Goal: Find specific page/section: Find specific page/section

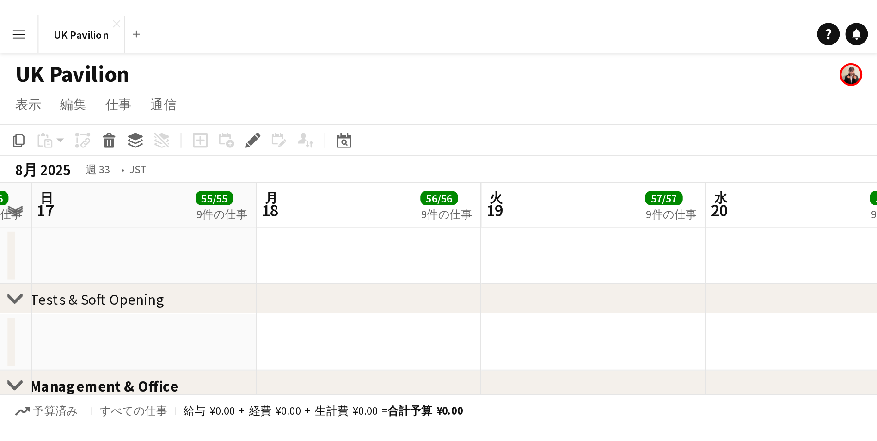
scroll to position [0, 206]
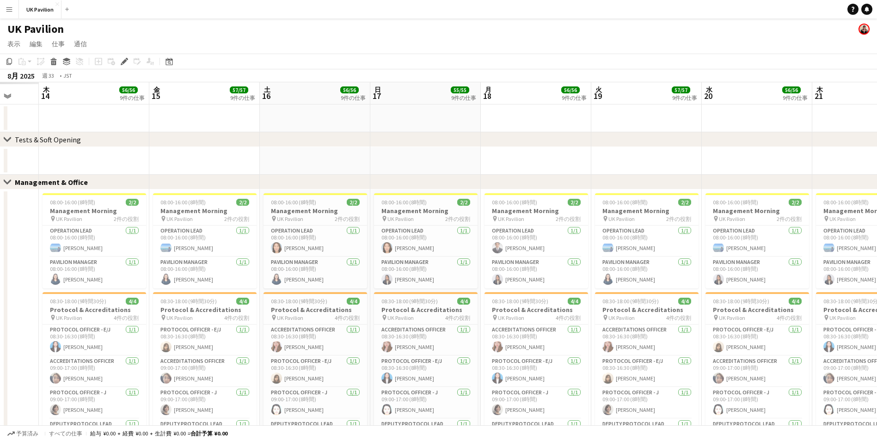
drag, startPoint x: 220, startPoint y: 98, endPoint x: -240, endPoint y: 124, distance: 460.5
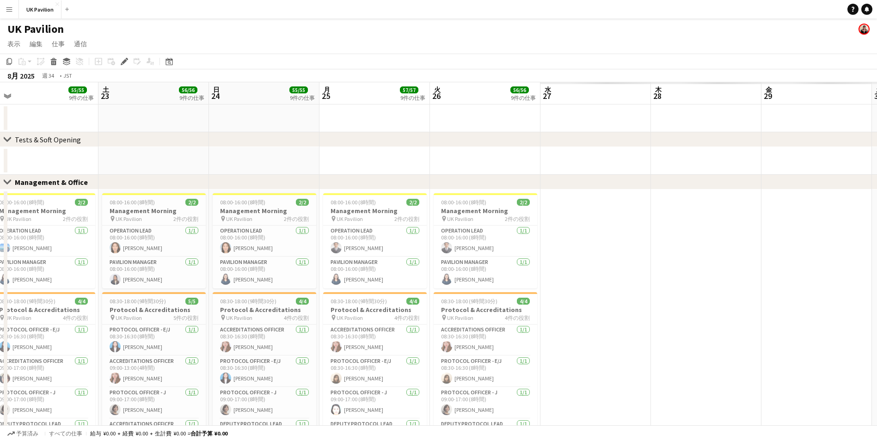
drag, startPoint x: 289, startPoint y: 122, endPoint x: 306, endPoint y: 109, distance: 20.8
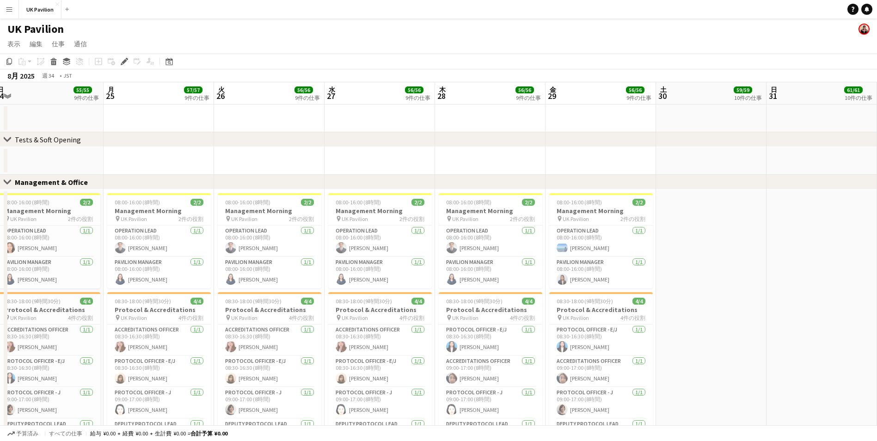
drag, startPoint x: -15, startPoint y: 115, endPoint x: -88, endPoint y: 115, distance: 73.5
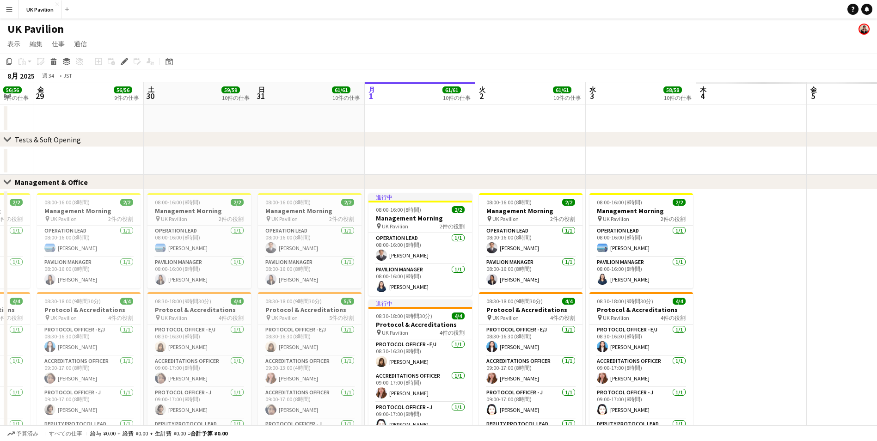
drag, startPoint x: 658, startPoint y: 91, endPoint x: 146, endPoint y: 112, distance: 512.4
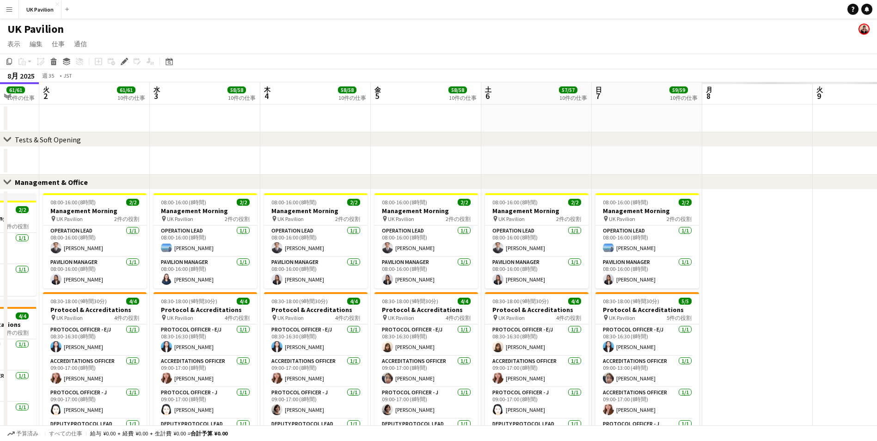
scroll to position [0, 371]
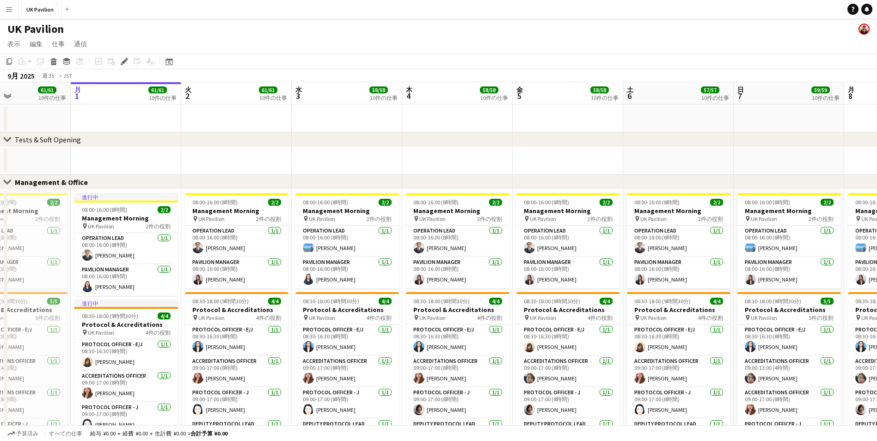
drag, startPoint x: 357, startPoint y: 97, endPoint x: 278, endPoint y: 98, distance: 79.0
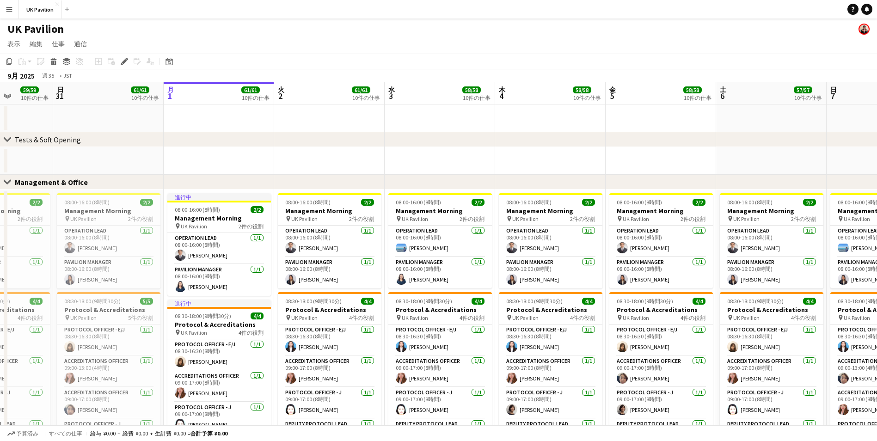
drag, startPoint x: 280, startPoint y: 101, endPoint x: 373, endPoint y: 94, distance: 93.1
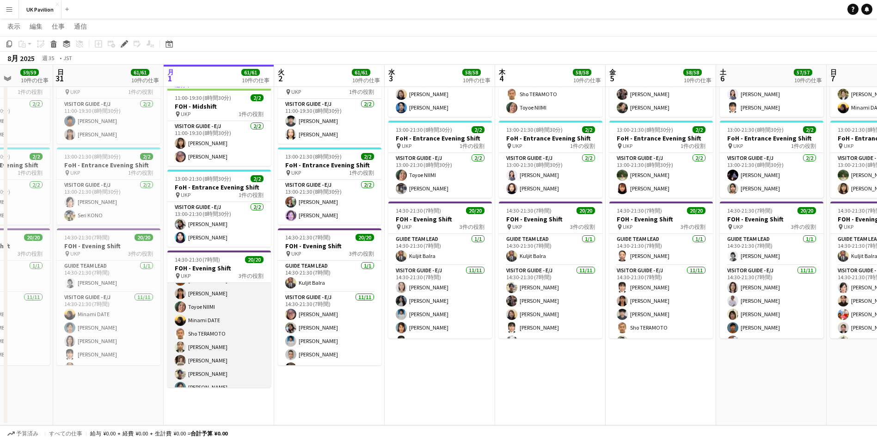
scroll to position [92, 0]
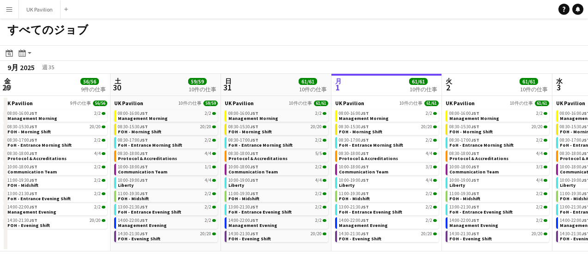
scroll to position [0, 221]
